Goal: Navigation & Orientation: Find specific page/section

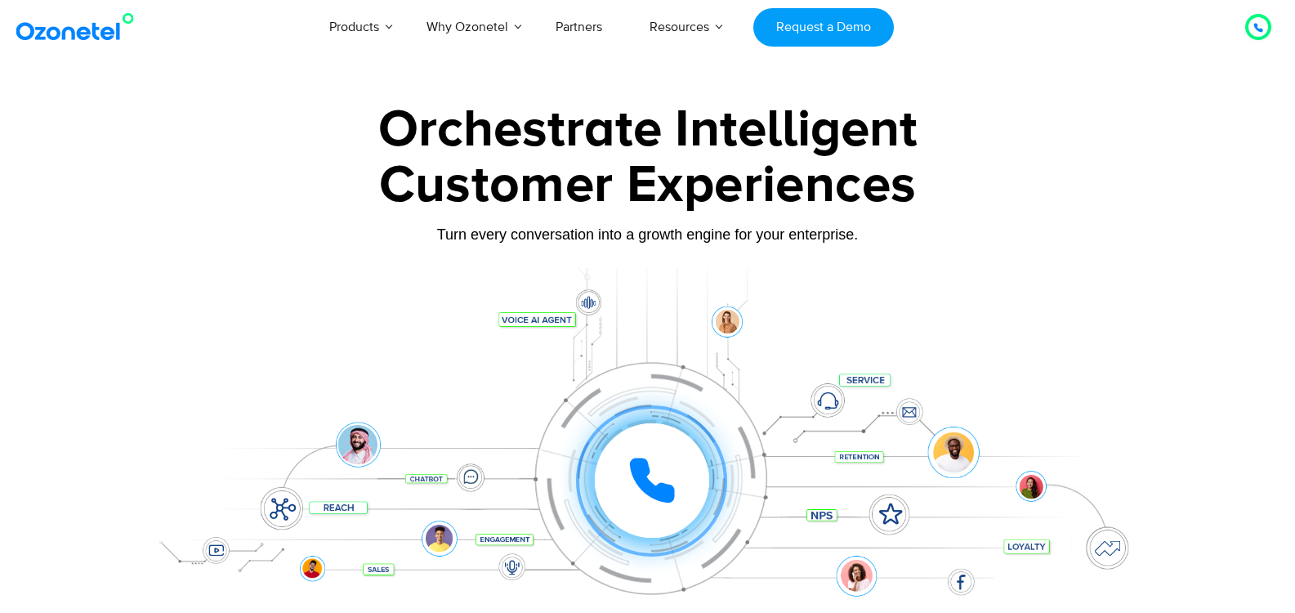
click at [968, 303] on div at bounding box center [647, 456] width 1021 height 376
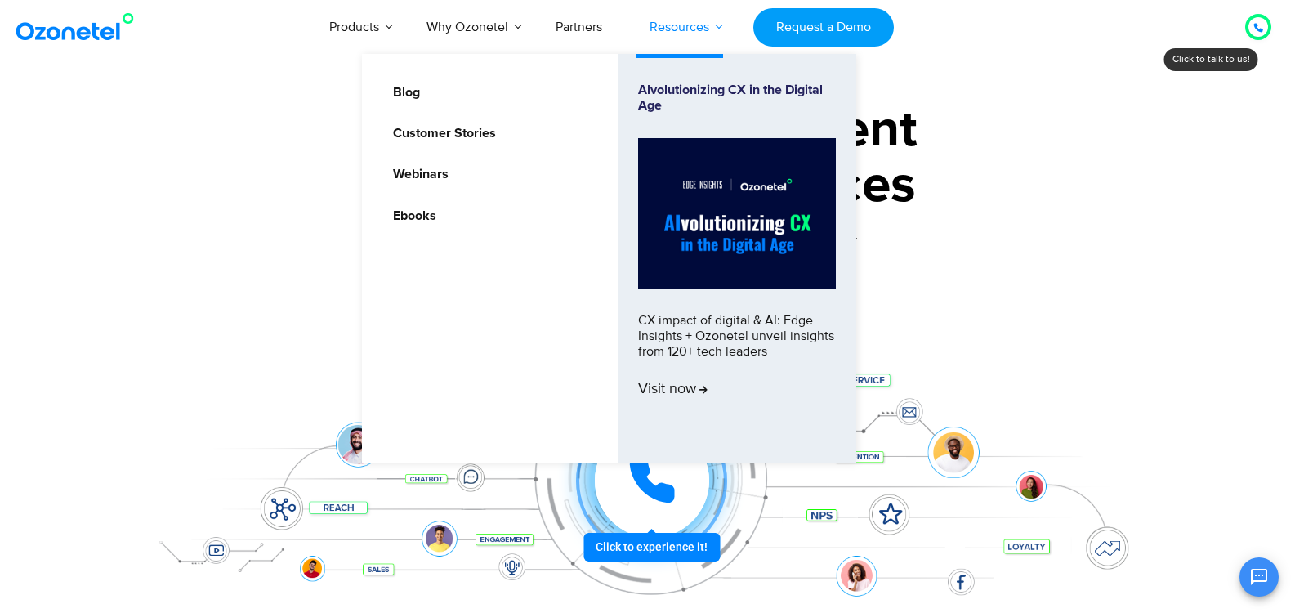
click at [675, 26] on link "Resources" at bounding box center [679, 27] width 107 height 54
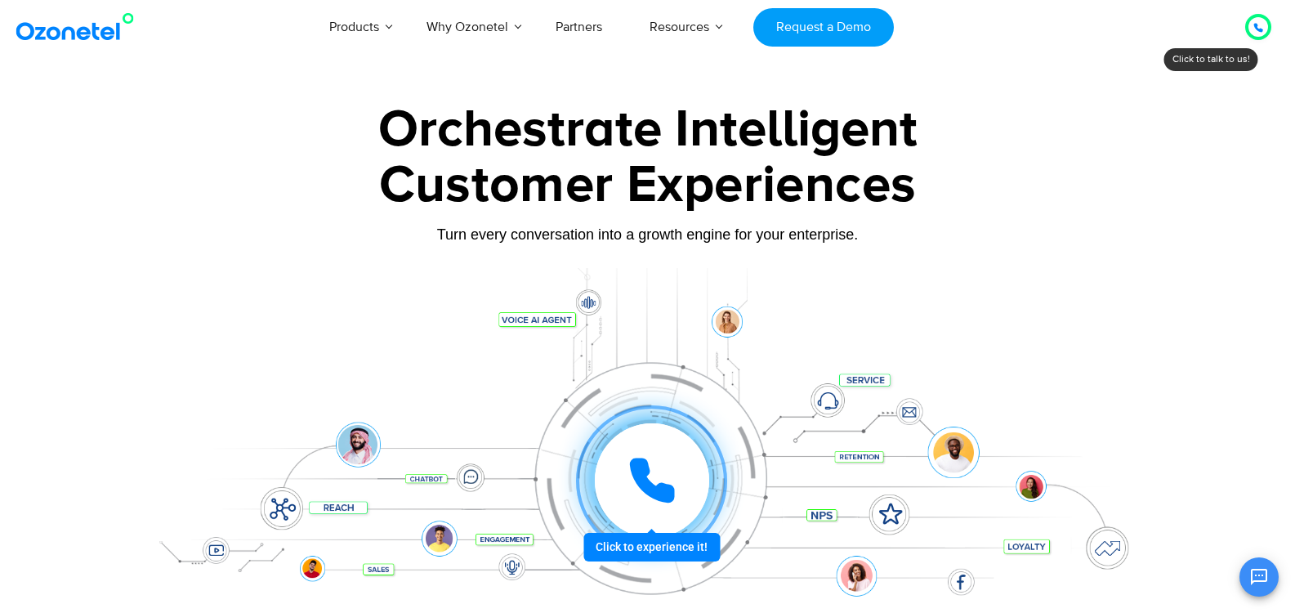
click at [1246, 109] on div at bounding box center [647, 365] width 1295 height 556
click at [176, 38] on div at bounding box center [118, 27] width 212 height 38
